Goal: Transaction & Acquisition: Register for event/course

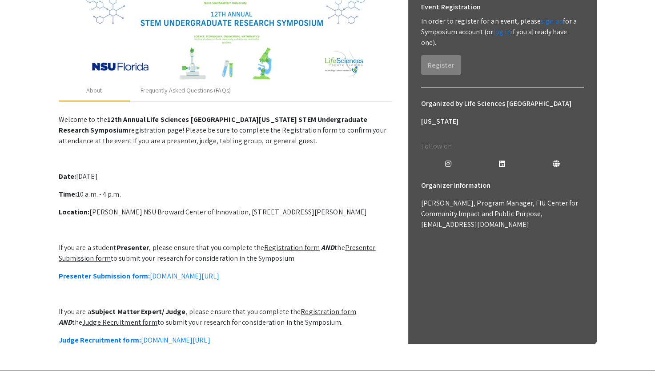
scroll to position [190, 0]
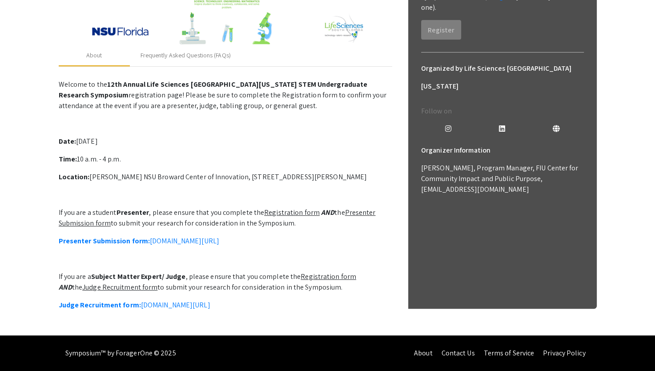
click at [359, 208] on u "Presenter Submission form" at bounding box center [217, 218] width 317 height 20
click at [89, 236] on strong "Presenter Submission form:" at bounding box center [105, 240] width 92 height 9
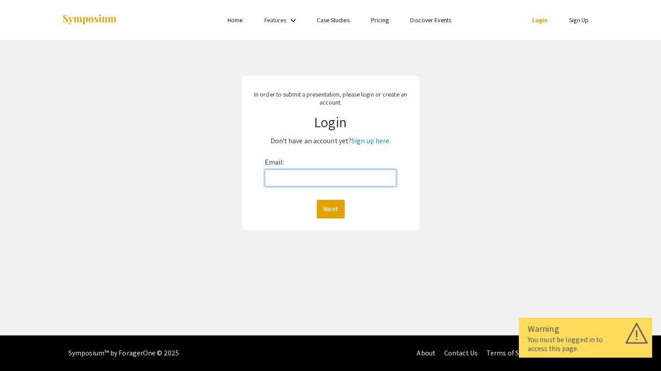
click at [289, 184] on input "Email:" at bounding box center [331, 177] width 132 height 17
type input "[EMAIL_ADDRESS][DOMAIN_NAME]"
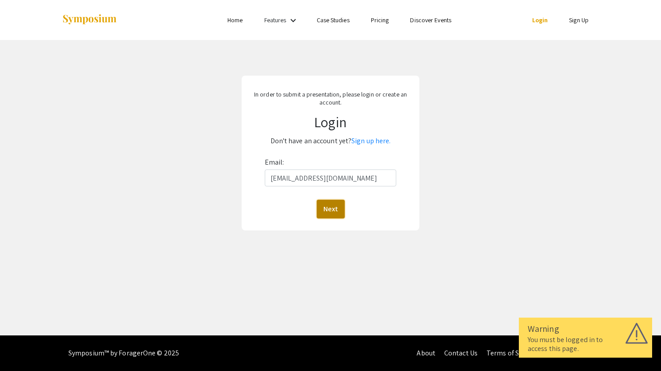
click at [334, 208] on button "Next" at bounding box center [331, 209] width 28 height 19
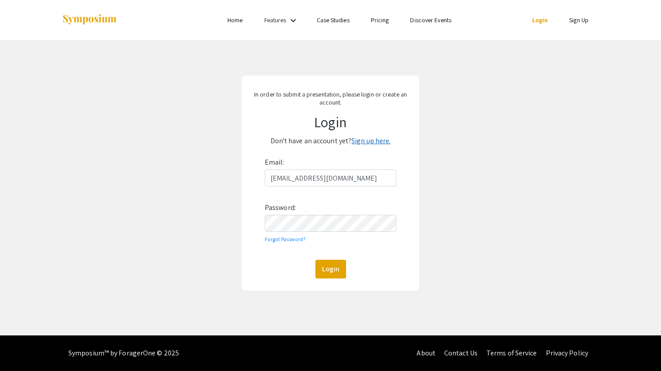
click at [368, 143] on link "Sign up here." at bounding box center [371, 140] width 39 height 9
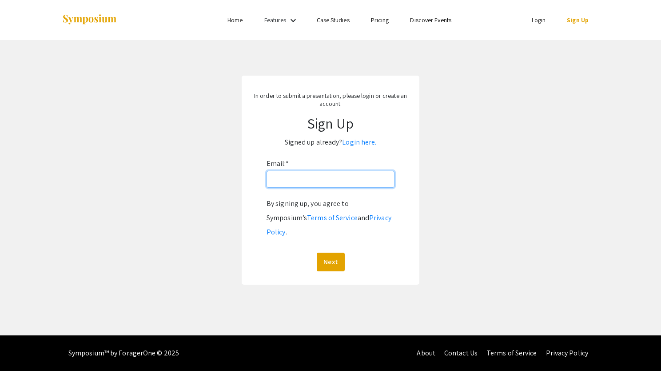
click at [333, 183] on input "Email: *" at bounding box center [331, 179] width 128 height 17
type input "[EMAIL_ADDRESS][DOMAIN_NAME]"
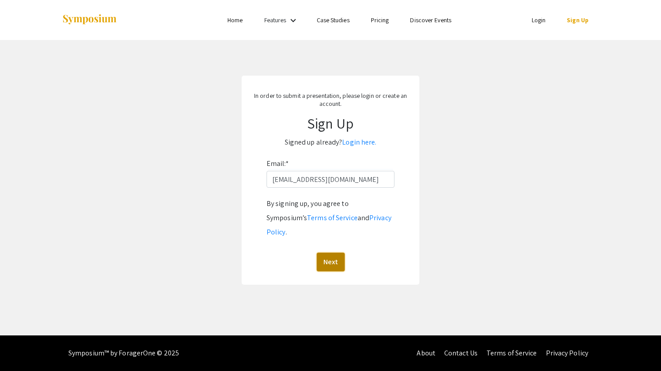
click at [331, 252] on button "Next" at bounding box center [331, 261] width 28 height 19
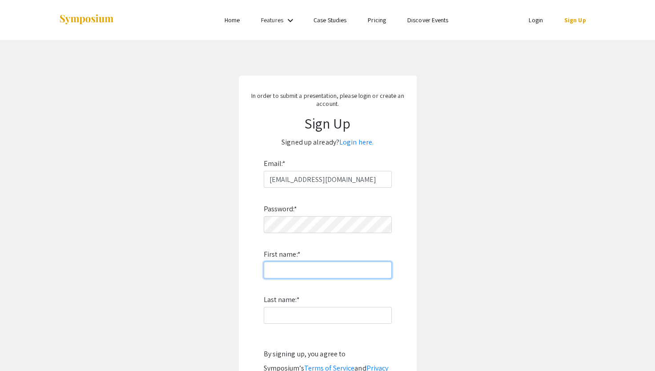
click at [295, 268] on input "First name: *" at bounding box center [328, 269] width 128 height 17
type input "Gesulla"
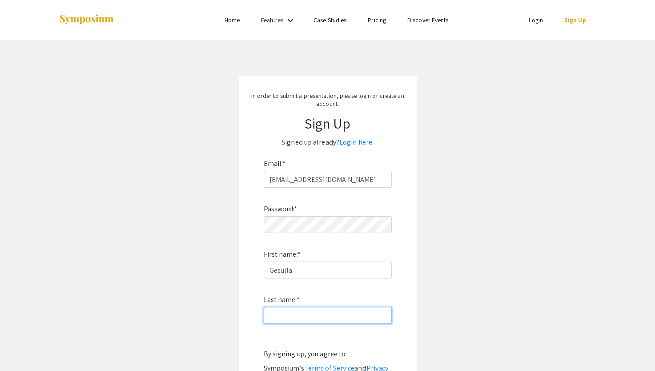
type input "Cavanaugh"
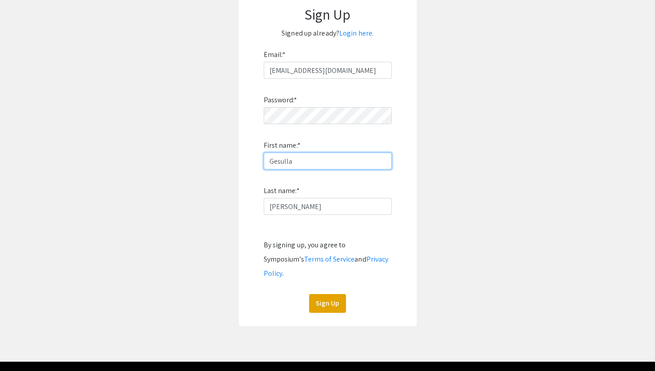
scroll to position [117, 0]
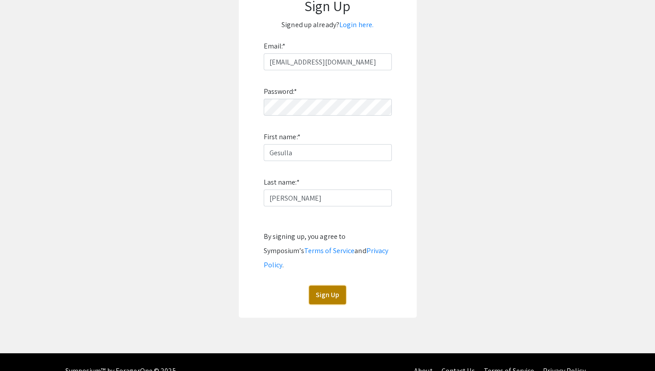
click at [326, 285] on button "Sign Up" at bounding box center [327, 294] width 37 height 19
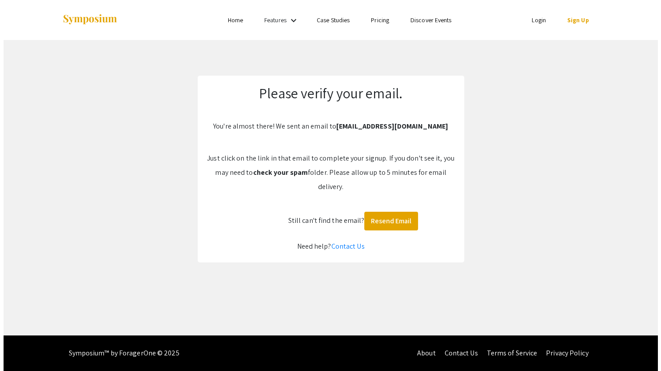
scroll to position [0, 0]
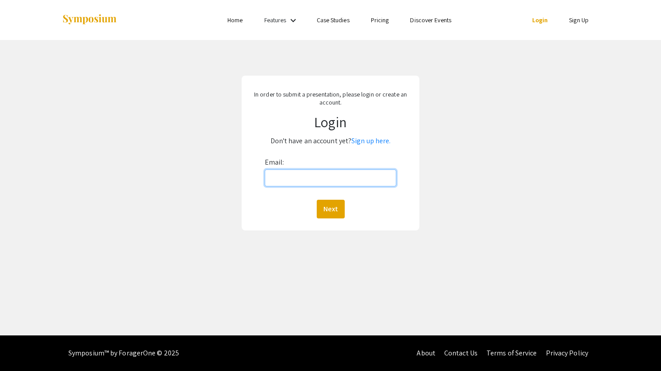
click at [320, 182] on input "Email:" at bounding box center [331, 177] width 132 height 17
type input "gcavanaugh@nova.edu"
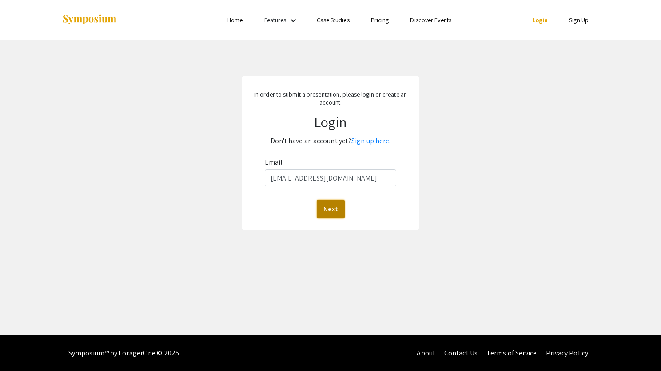
click at [332, 208] on button "Next" at bounding box center [331, 209] width 28 height 19
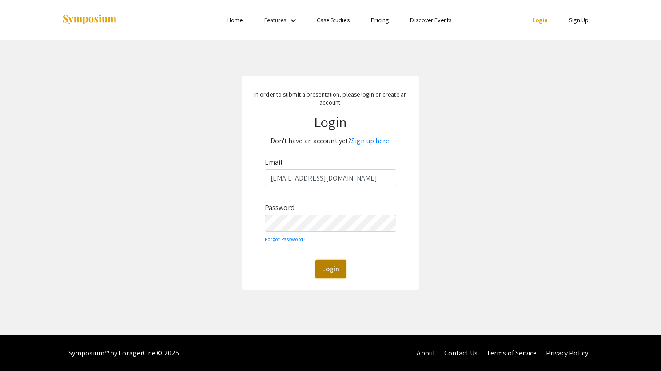
click at [326, 272] on button "Login" at bounding box center [331, 269] width 31 height 19
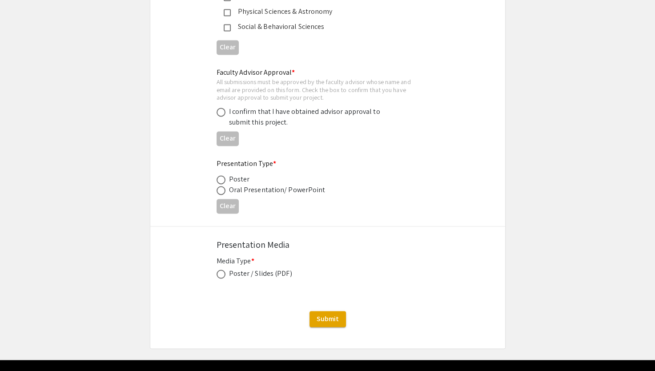
scroll to position [1326, 0]
